Goal: Register for event/course

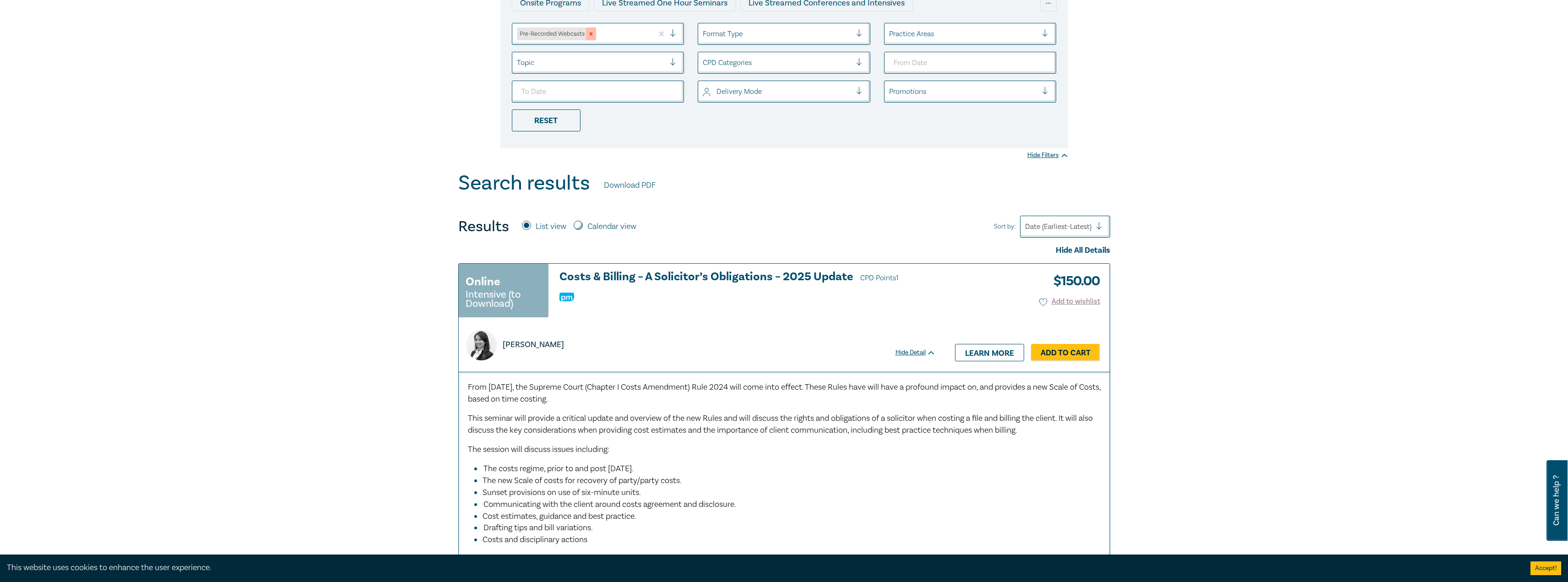
click at [593, 36] on icon "Remove Pre-Recorded Webcasts" at bounding box center [591, 34] width 6 height 6
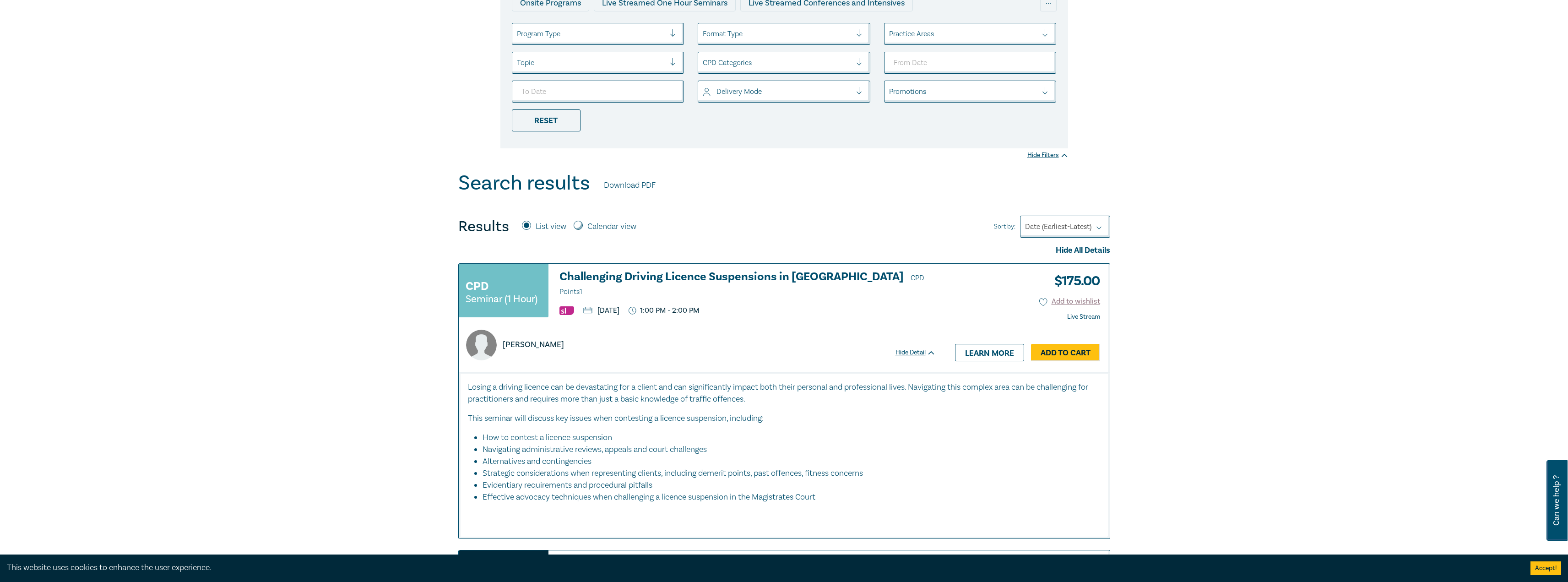
click at [606, 34] on div at bounding box center [591, 34] width 149 height 12
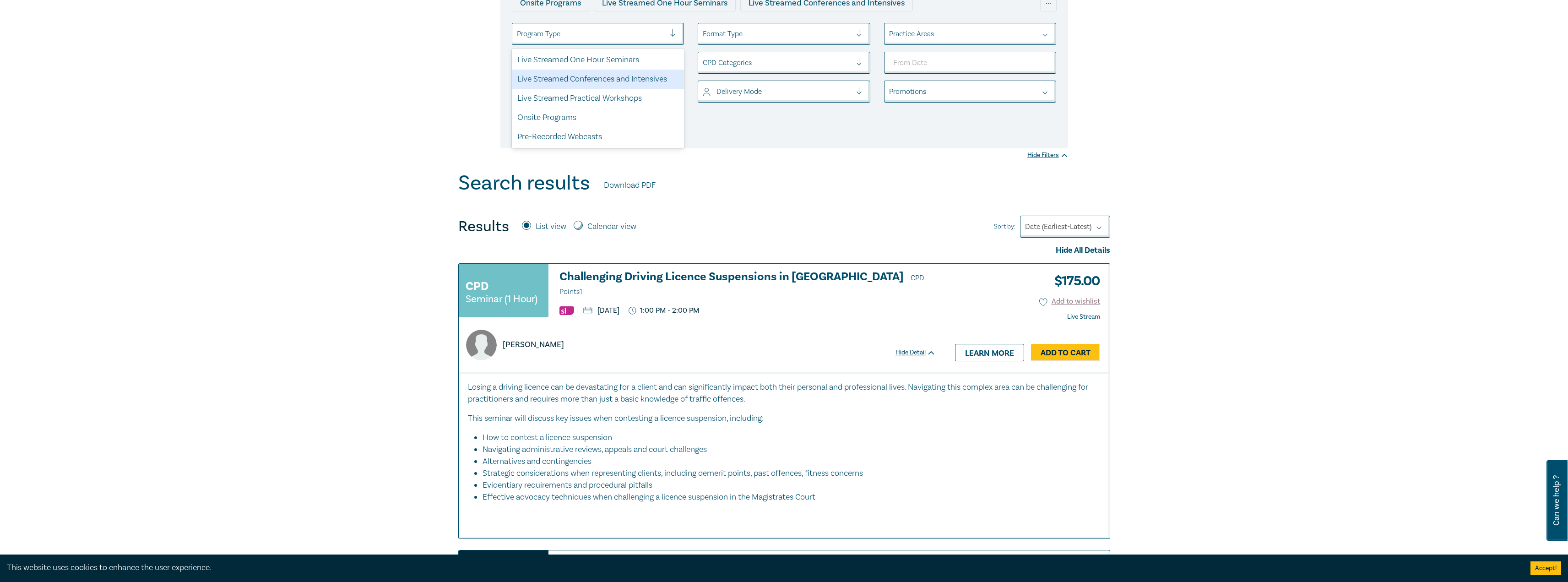
click at [605, 79] on div "Live Streamed Conferences and Intensives" at bounding box center [598, 79] width 173 height 20
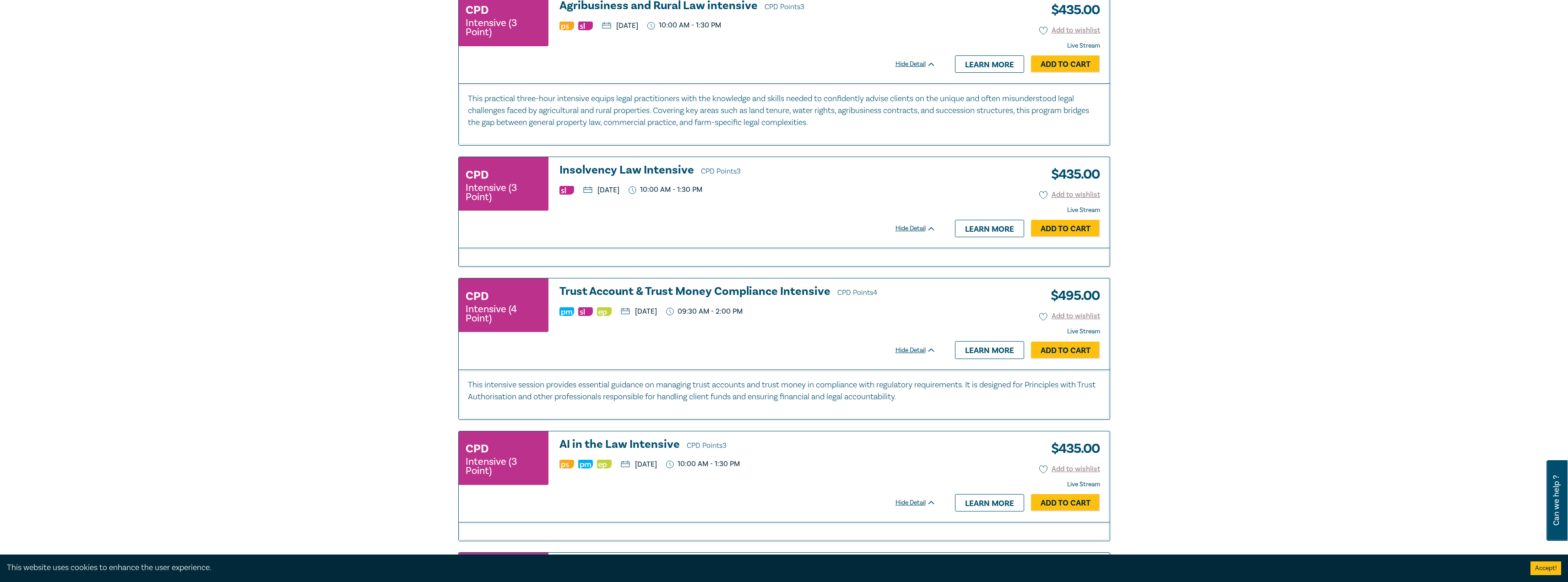
scroll to position [1558, 0]
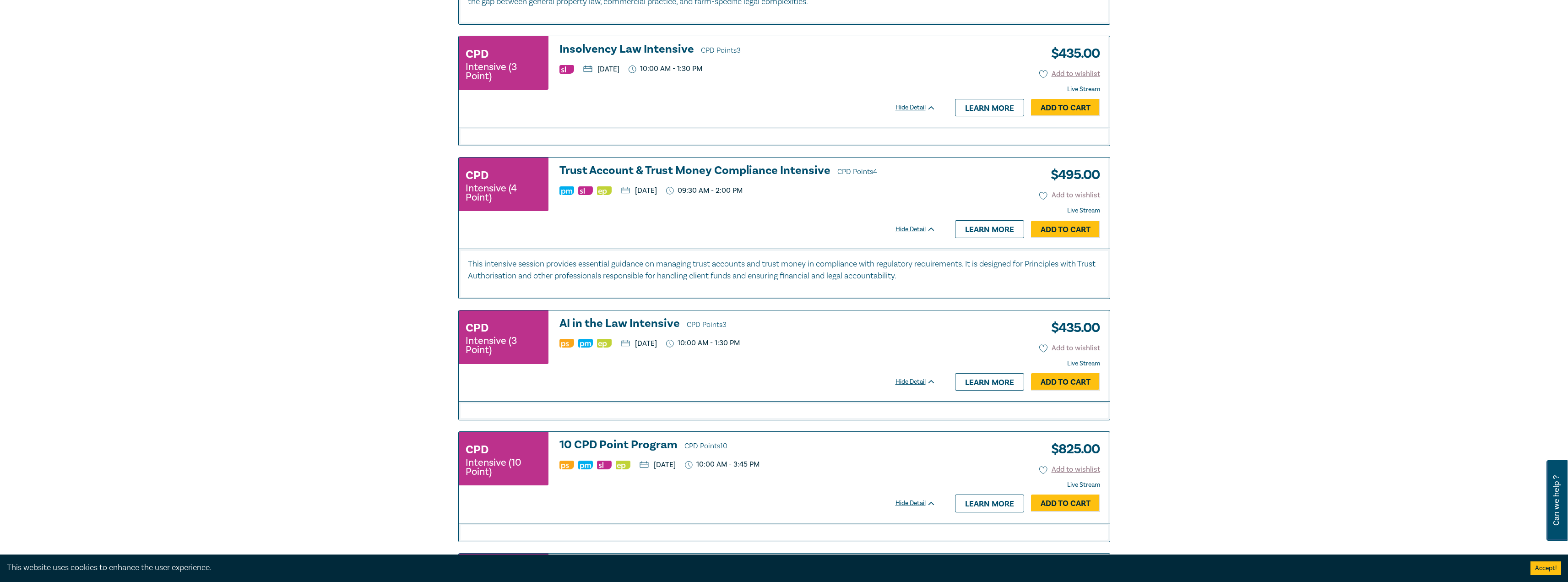
click at [644, 445] on h3 "10 CPD Point Program CPD Points 10" at bounding box center [747, 446] width 376 height 14
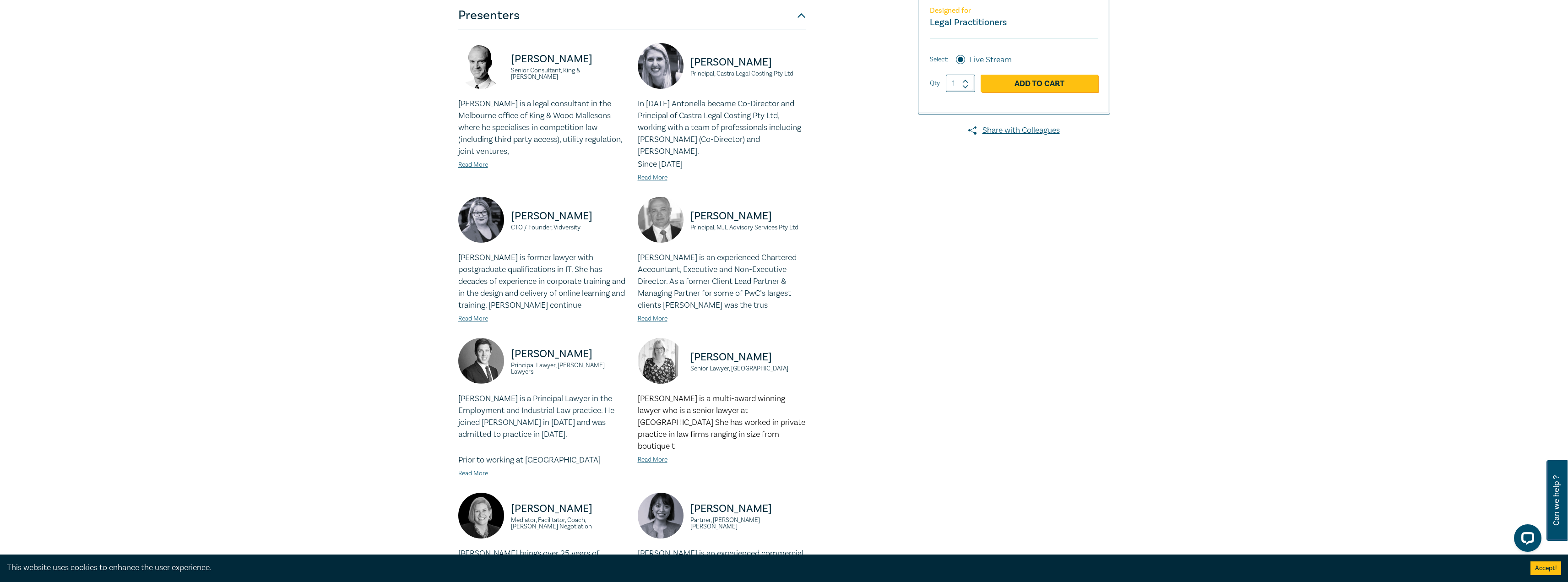
scroll to position [92, 0]
